Goal: Check status: Check status

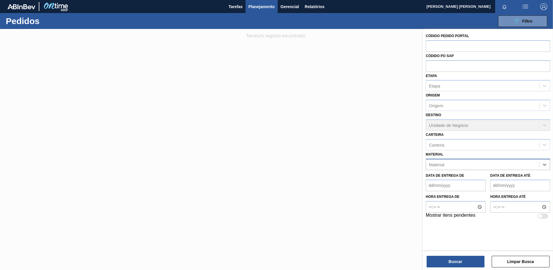
paste input "30029328"
type input "30029328"
click at [478, 171] on div "Data de Entrega de" at bounding box center [456, 181] width 60 height 20
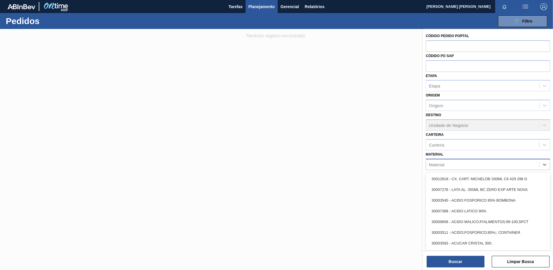
click at [487, 163] on div "Material" at bounding box center [482, 164] width 113 height 8
paste input "30029328"
type input "30029328"
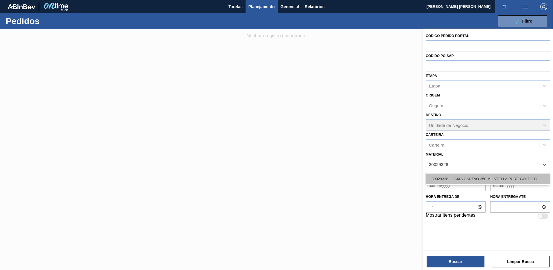
click at [486, 179] on div "30029328 - CAIXA CARTAO 350 ML STELLA PURE GOLD C08" at bounding box center [488, 178] width 124 height 11
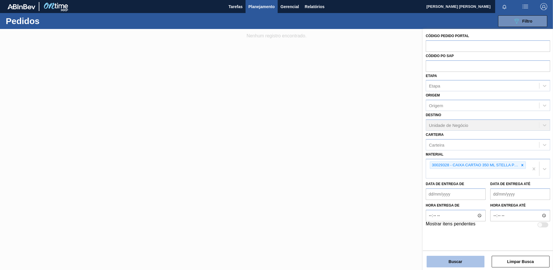
click at [458, 262] on button "Buscar" at bounding box center [456, 262] width 58 height 12
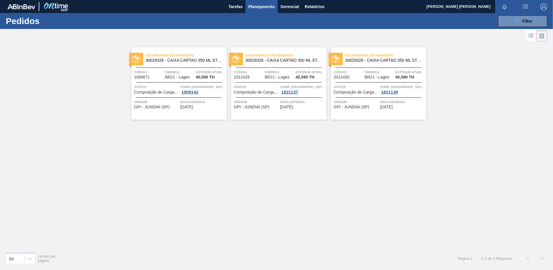
click at [217, 105] on div "Data entrega [DATE]" at bounding box center [203, 104] width 45 height 10
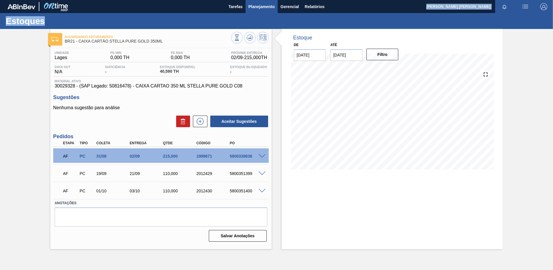
click at [263, 12] on main "Tarefas Planejamento Gerencial Relatórios [PERSON_NAME] [PERSON_NAME] todas com…" at bounding box center [276, 135] width 553 height 270
click at [263, 10] on button "Planejamento" at bounding box center [262, 6] width 32 height 13
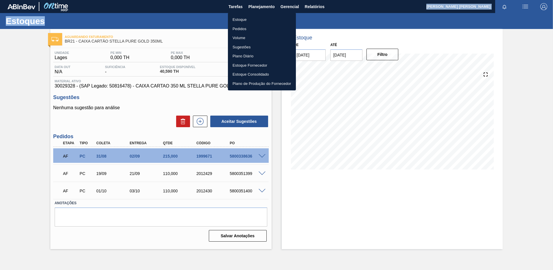
click at [242, 27] on li "Pedidos" at bounding box center [262, 28] width 68 height 9
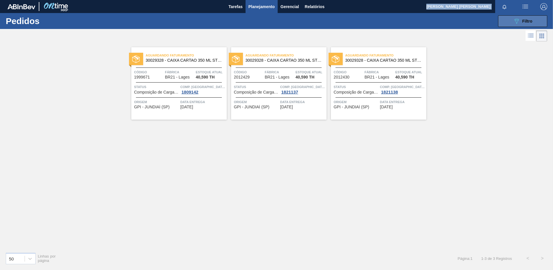
click at [529, 20] on span "Filtro" at bounding box center [528, 21] width 10 height 5
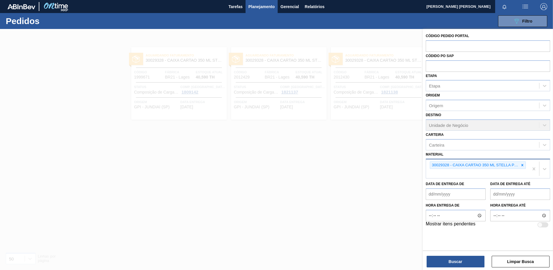
drag, startPoint x: 533, startPoint y: 169, endPoint x: 533, endPoint y: 166, distance: 2.9
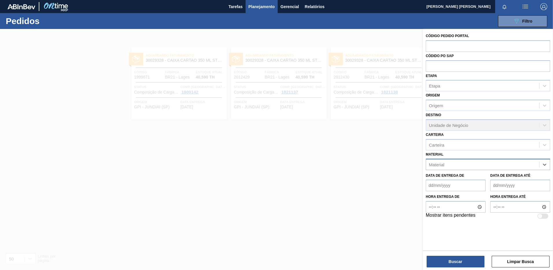
paste input "20009390"
type input "20009390"
drag, startPoint x: 466, startPoint y: 166, endPoint x: 402, endPoint y: 166, distance: 64.6
click at [423, 166] on div "Código Pedido Portal Códido PO SAP Etapa Etapa Origem Origem Destino Unidade de…" at bounding box center [488, 164] width 130 height 270
paste input "20008538"
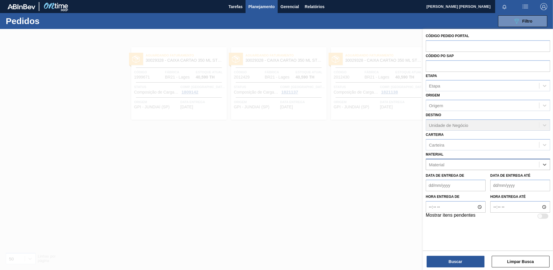
type input "20008538"
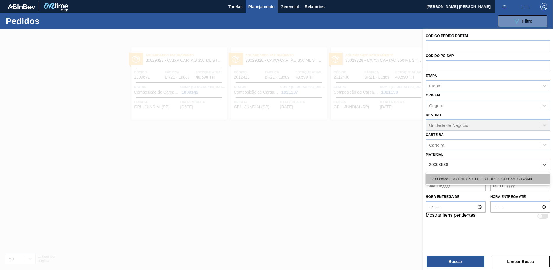
click at [448, 175] on div "20008538 - ROT NECK STELLA PURE GOLD 330 CX48MIL" at bounding box center [488, 178] width 124 height 11
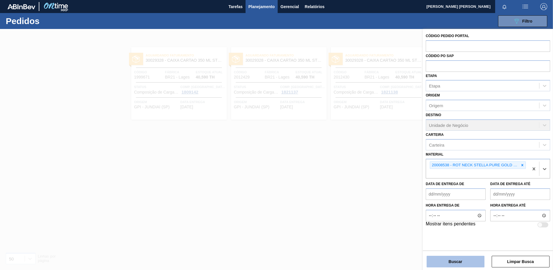
click at [458, 262] on button "Buscar" at bounding box center [456, 262] width 58 height 12
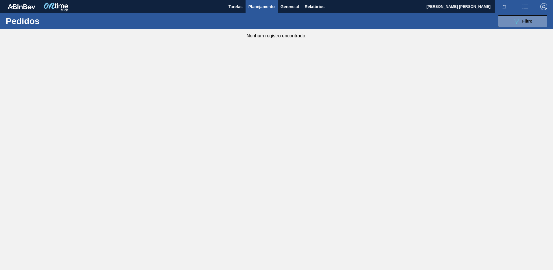
drag, startPoint x: 508, startPoint y: 19, endPoint x: 539, endPoint y: 102, distance: 88.3
click at [509, 19] on button "089F7B8B-B2A5-4AFE-B5C0-19BA573D28AC Filtro" at bounding box center [522, 21] width 49 height 12
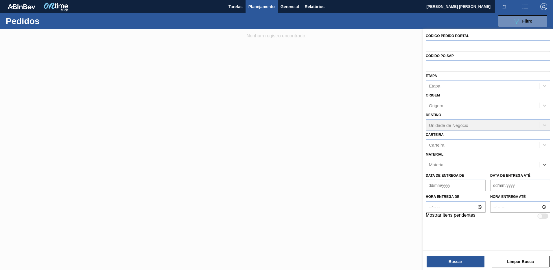
paste input "20005686"
type input "20005686"
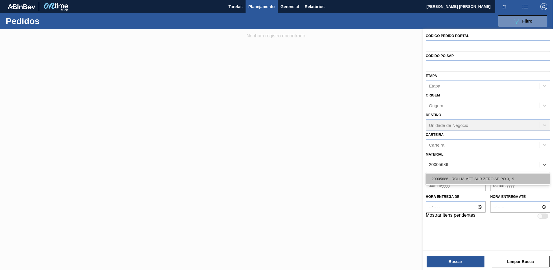
click at [491, 180] on div "20005686 - ROLHA MET SUB ZERO AP PO 0,19" at bounding box center [488, 178] width 124 height 11
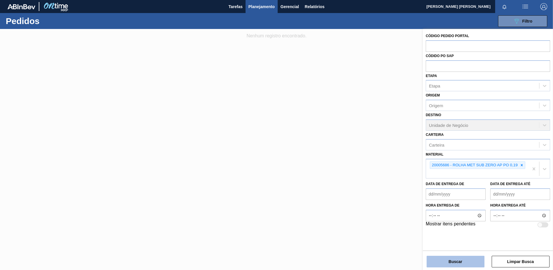
click at [462, 260] on button "Buscar" at bounding box center [456, 262] width 58 height 12
